Goal: Communication & Community: Answer question/provide support

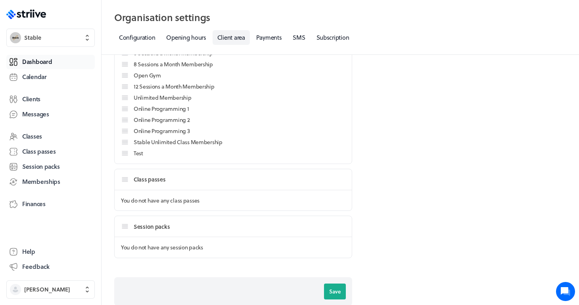
click at [42, 61] on span "Dashboard" at bounding box center [37, 62] width 30 height 8
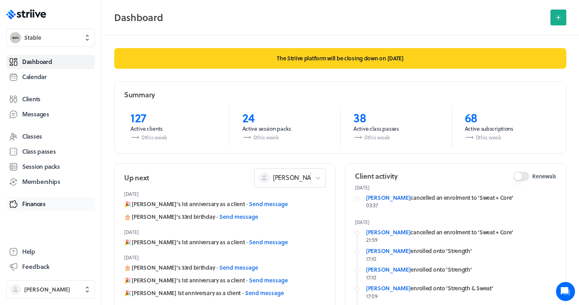
click at [25, 204] on span "Finances" at bounding box center [33, 204] width 23 height 8
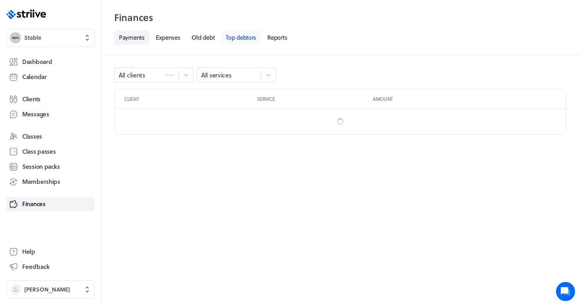
click at [238, 34] on link "Top debtors" at bounding box center [241, 37] width 40 height 15
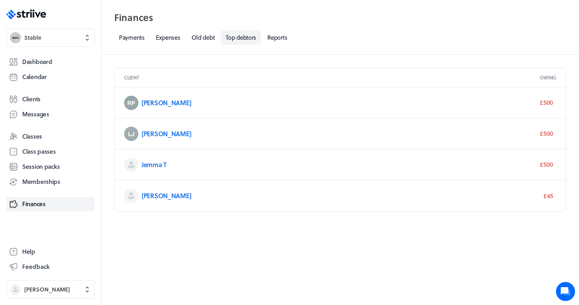
click at [216, 167] on h3 "Jemma T" at bounding box center [256, 165] width 229 height 8
click at [150, 163] on link "Jemma T" at bounding box center [154, 164] width 25 height 9
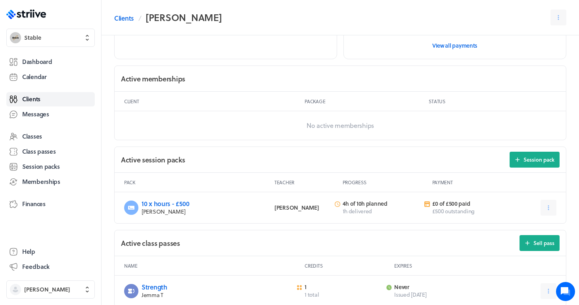
scroll to position [202, 0]
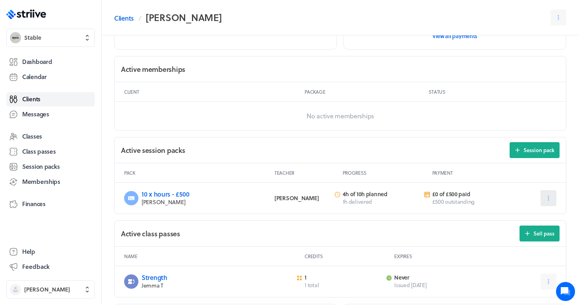
click at [555, 196] on button at bounding box center [549, 198] width 16 height 16
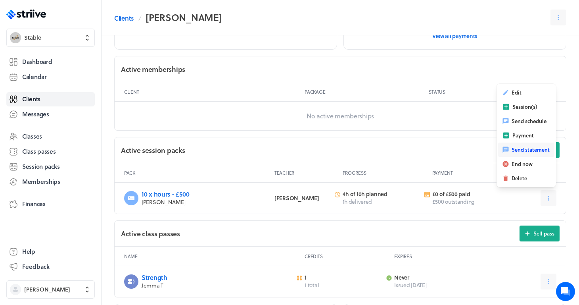
click at [528, 149] on span "Send statement" at bounding box center [531, 149] width 38 height 7
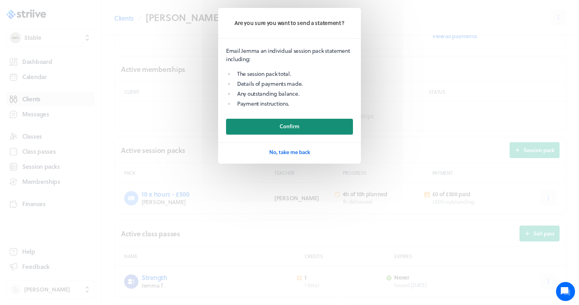
click at [300, 132] on button "Confirm" at bounding box center [289, 127] width 127 height 16
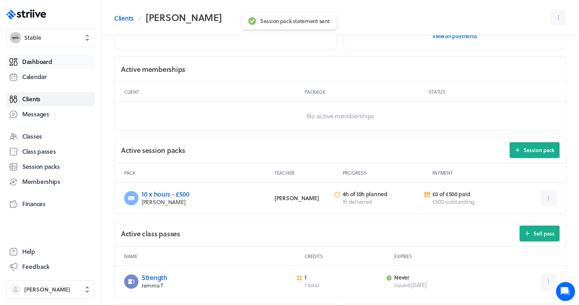
click at [46, 63] on span "Dashboard" at bounding box center [37, 62] width 30 height 8
